Goal: Task Accomplishment & Management: Manage account settings

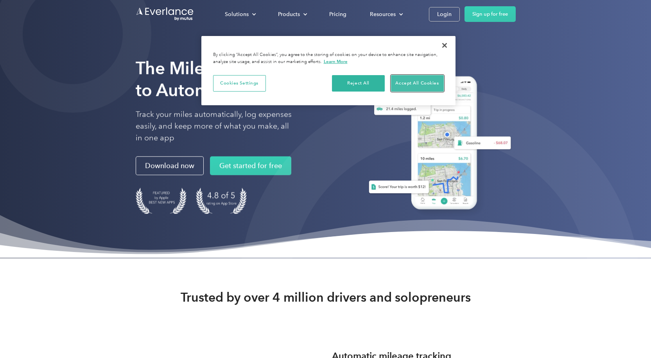
click at [409, 84] on button "Accept All Cookies" at bounding box center [417, 83] width 53 height 16
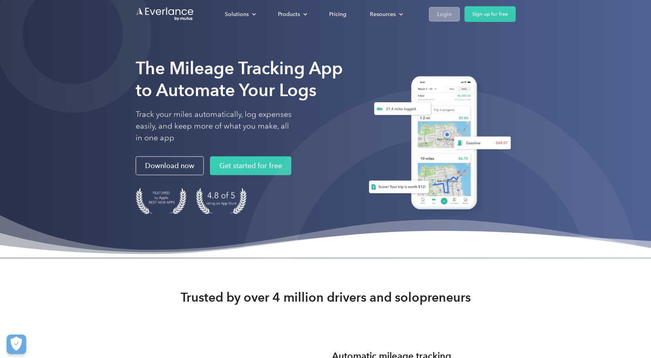
click at [446, 14] on div "Login" at bounding box center [444, 14] width 14 height 10
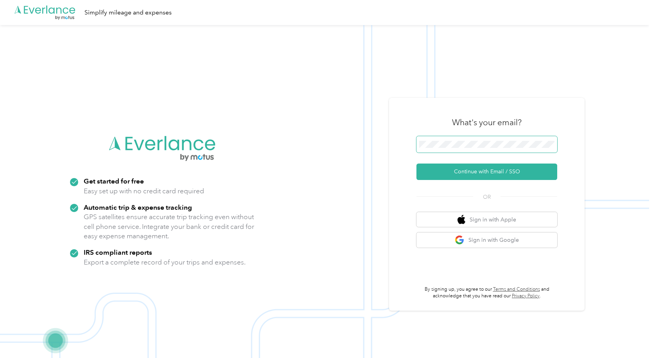
click at [440, 148] on span at bounding box center [487, 144] width 141 height 16
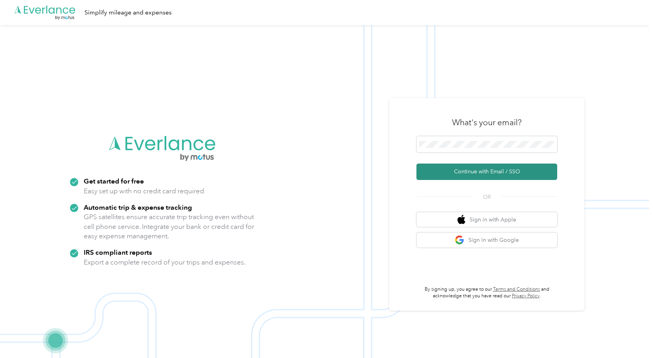
click at [471, 169] on button "Continue with Email / SSO" at bounding box center [487, 171] width 141 height 16
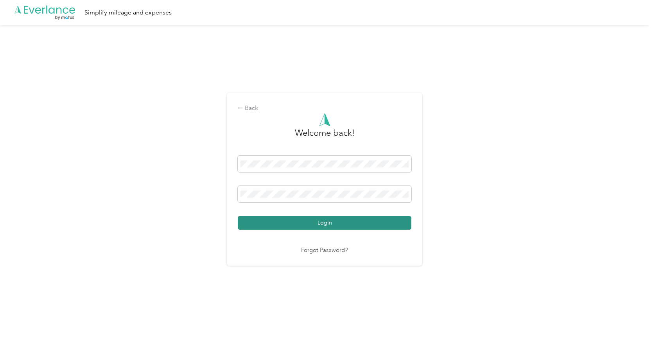
click at [275, 226] on button "Login" at bounding box center [325, 223] width 174 height 14
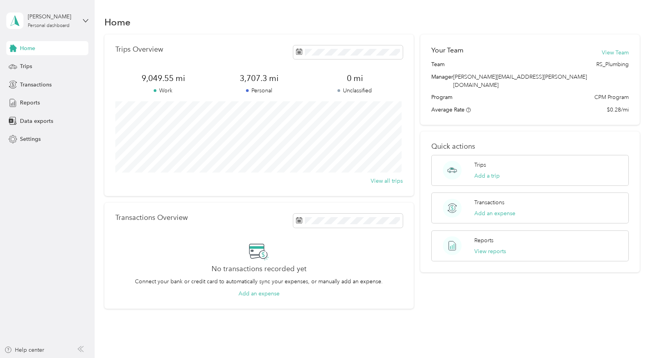
click at [57, 200] on aside "Eric Wheeler Personal dashboard Home Trips Transactions Reports Data exports Se…" at bounding box center [47, 179] width 95 height 358
click at [30, 105] on span "Reports" at bounding box center [30, 103] width 20 height 8
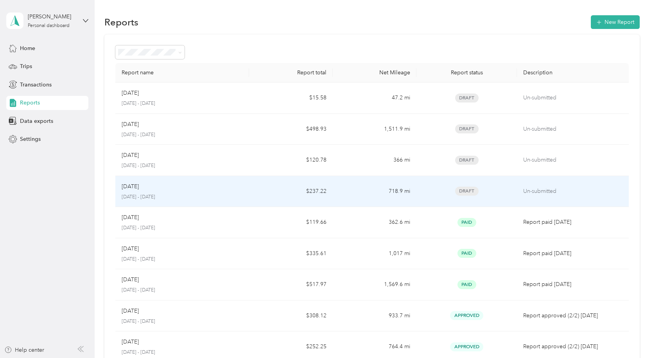
click at [466, 192] on span "Draft" at bounding box center [466, 191] width 23 height 9
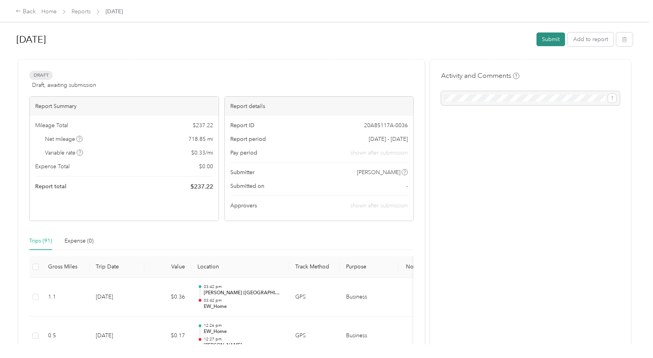
click at [552, 35] on button "Submit" at bounding box center [551, 39] width 29 height 14
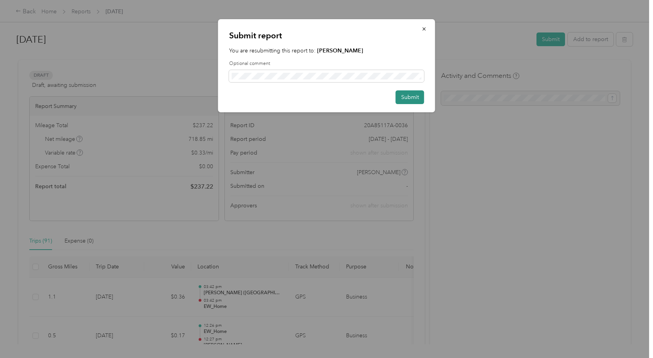
click at [408, 97] on button "Submit" at bounding box center [410, 97] width 29 height 14
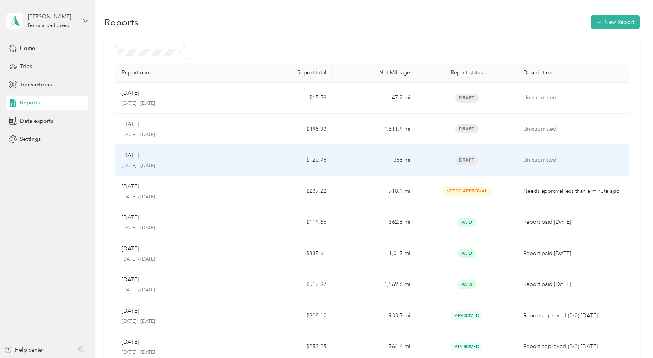
click at [464, 156] on span "Draft" at bounding box center [466, 160] width 23 height 9
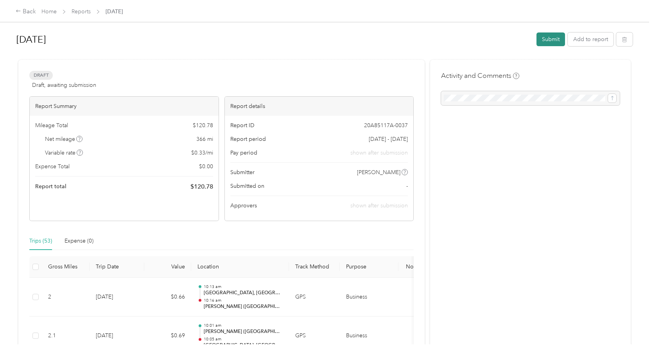
click at [548, 40] on button "Submit" at bounding box center [551, 39] width 29 height 14
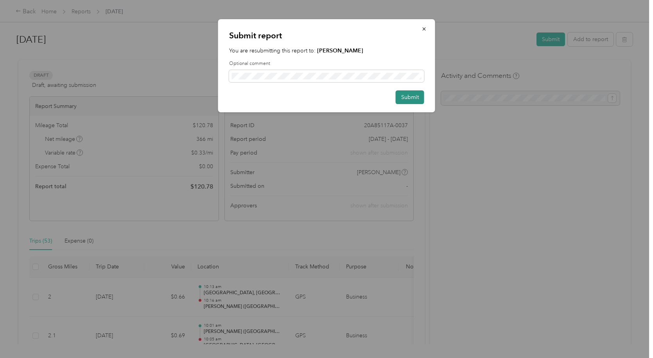
click at [416, 97] on button "Submit" at bounding box center [410, 97] width 29 height 14
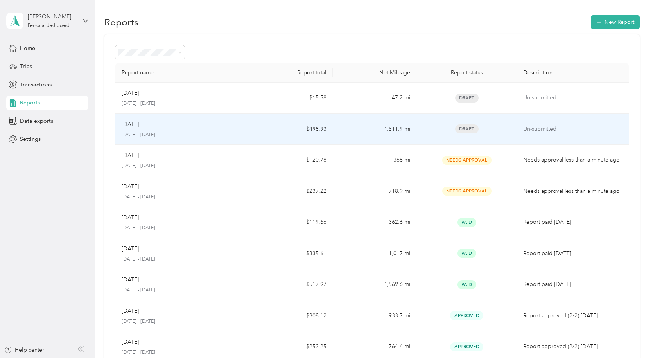
click at [465, 126] on span "Draft" at bounding box center [466, 128] width 23 height 9
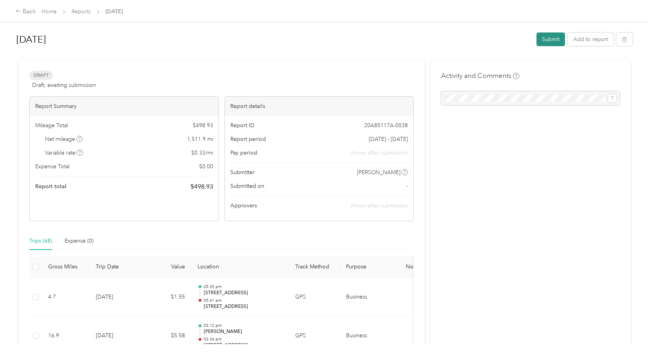
click at [544, 40] on button "Submit" at bounding box center [551, 39] width 29 height 14
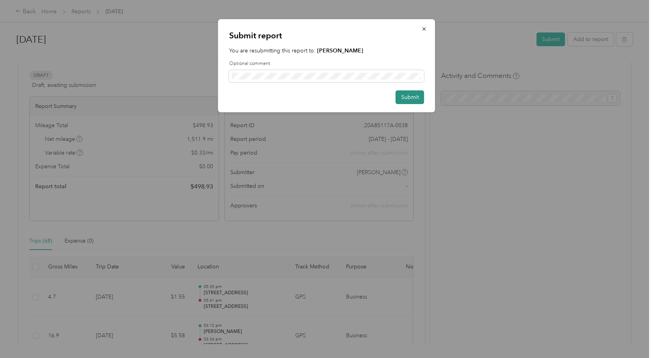
click at [405, 93] on button "Submit" at bounding box center [410, 97] width 29 height 14
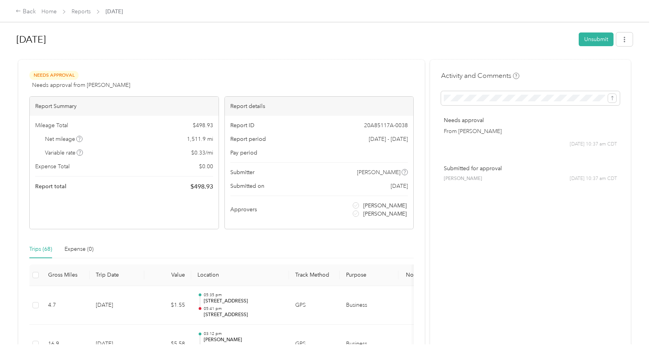
click at [320, 58] on div at bounding box center [324, 56] width 616 height 8
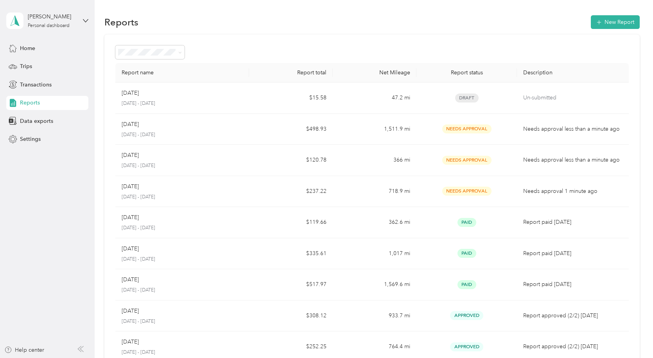
click at [409, 23] on div "Reports New Report" at bounding box center [371, 22] width 535 height 16
